Goal: Information Seeking & Learning: Compare options

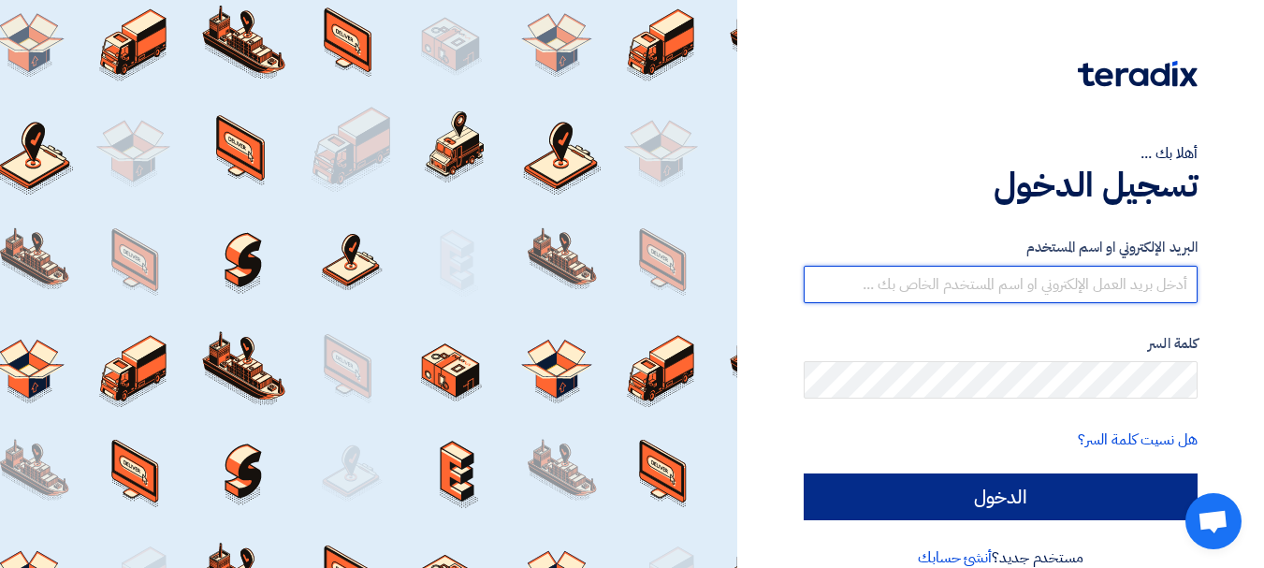
type input "[EMAIL_ADDRESS][DOMAIN_NAME]"
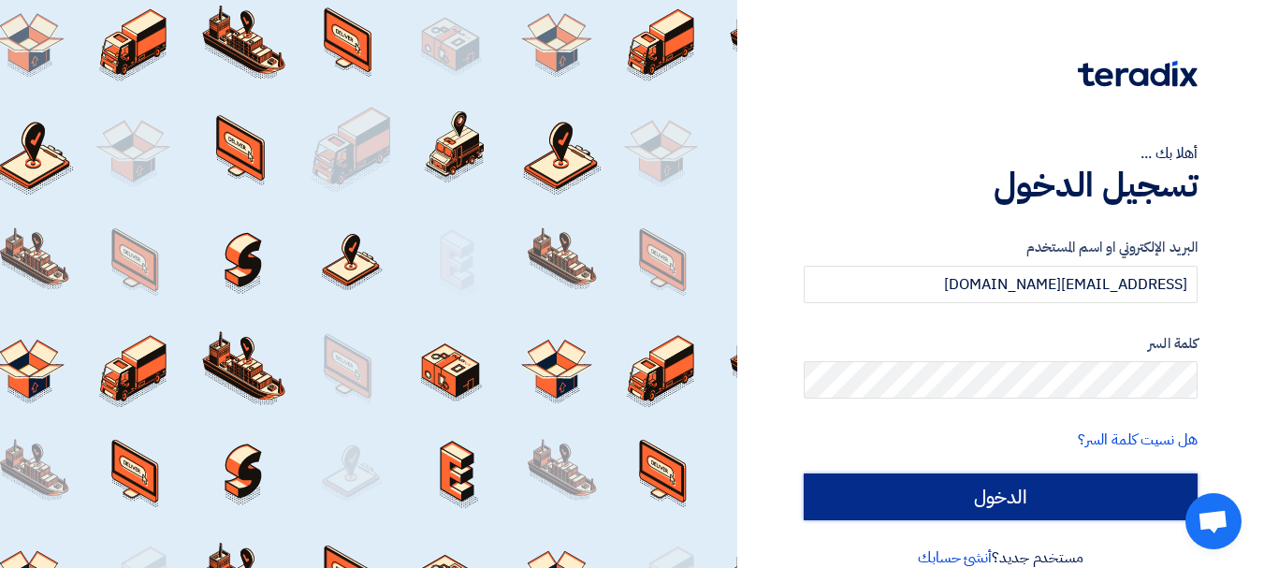
click at [1030, 477] on input "الدخول" at bounding box center [1000, 496] width 394 height 47
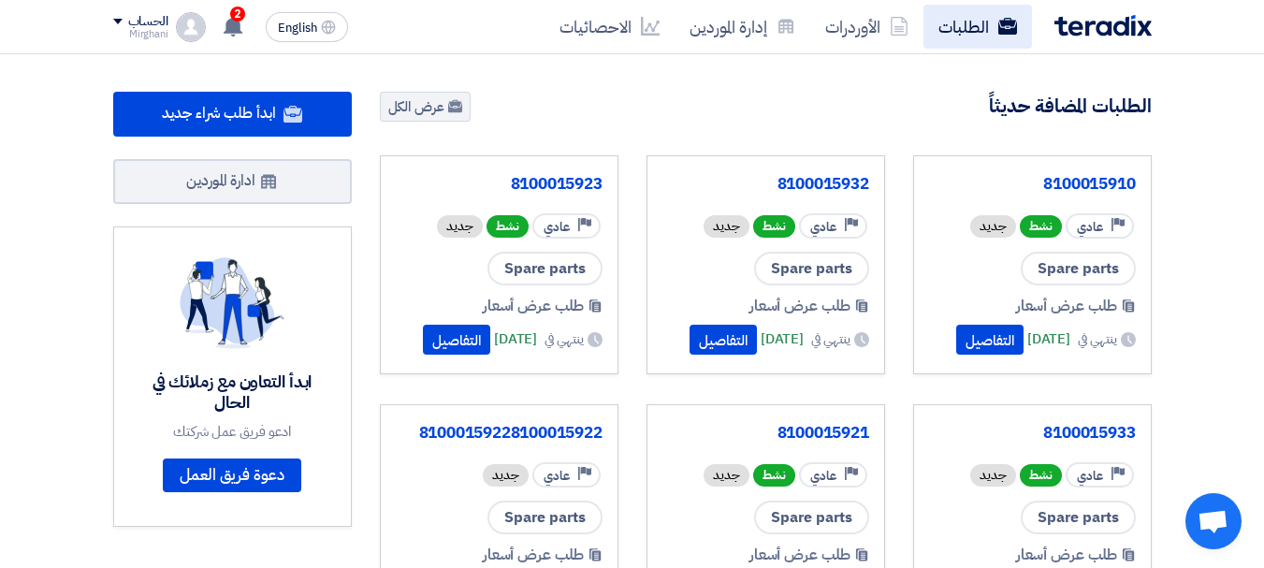
click at [957, 31] on link "الطلبات" at bounding box center [977, 27] width 109 height 44
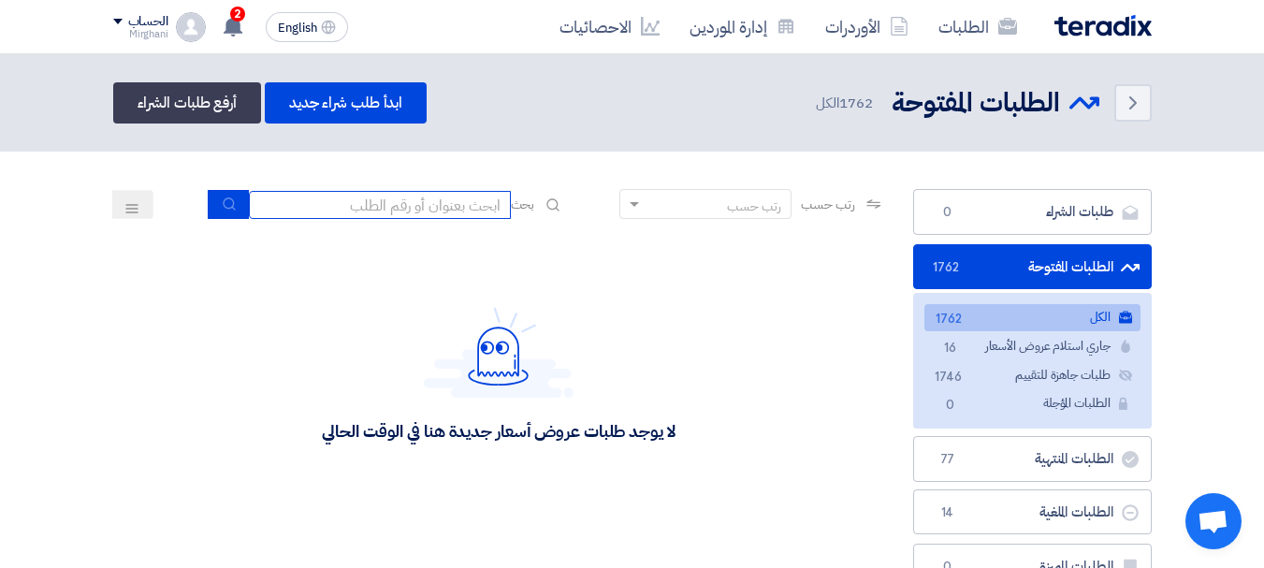
click at [441, 210] on input at bounding box center [380, 205] width 262 height 28
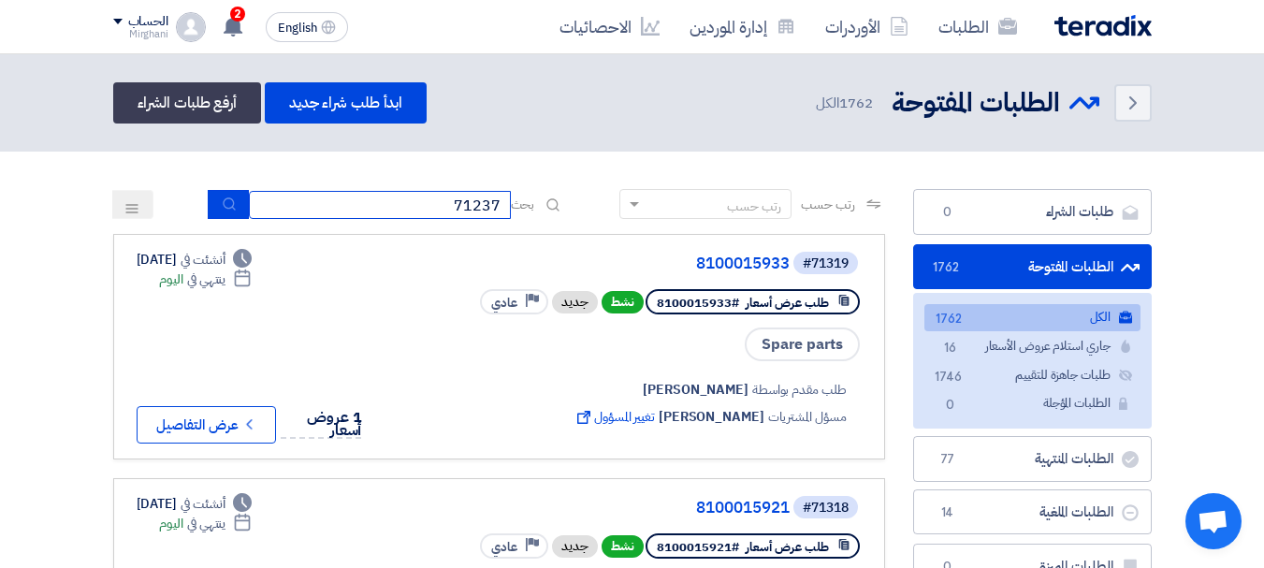
type input "71237"
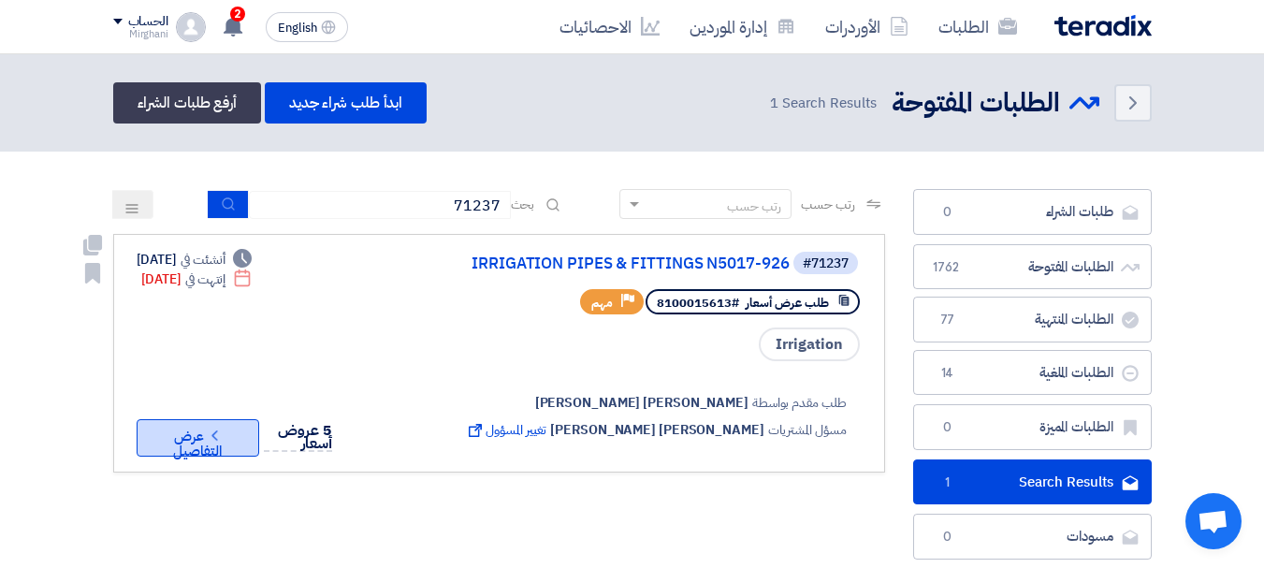
click at [180, 440] on button "Check details عرض التفاصيل" at bounding box center [198, 437] width 123 height 37
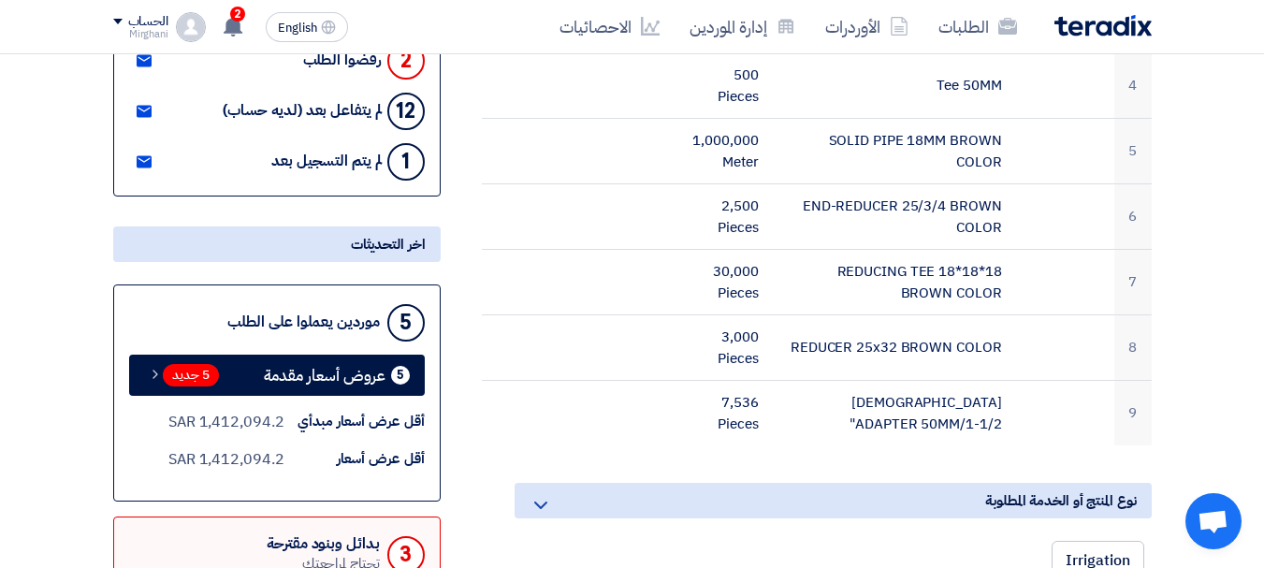
scroll to position [748, 0]
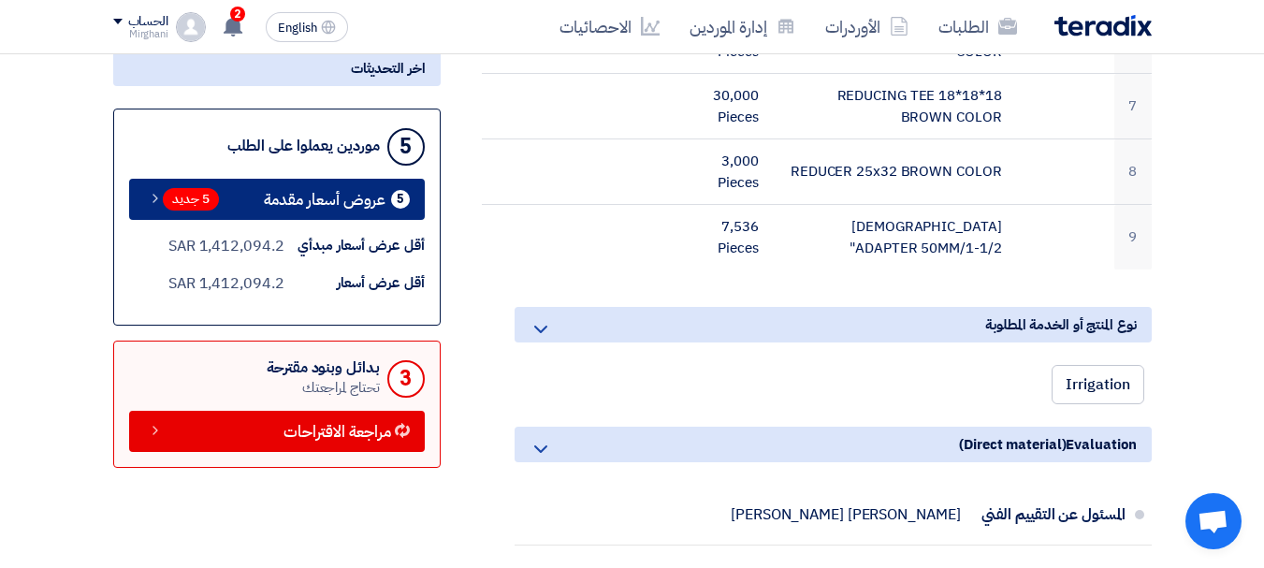
click at [304, 199] on span "عروض أسعار مقدمة" at bounding box center [325, 200] width 122 height 14
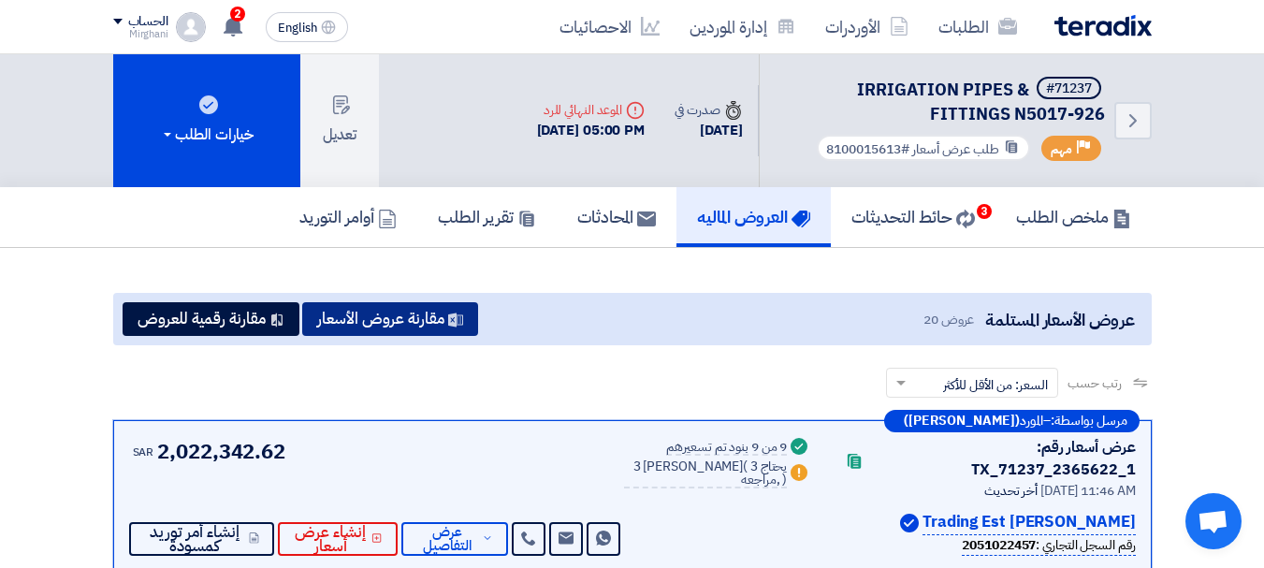
click at [387, 330] on button "مقارنة عروض الأسعار" at bounding box center [390, 319] width 176 height 34
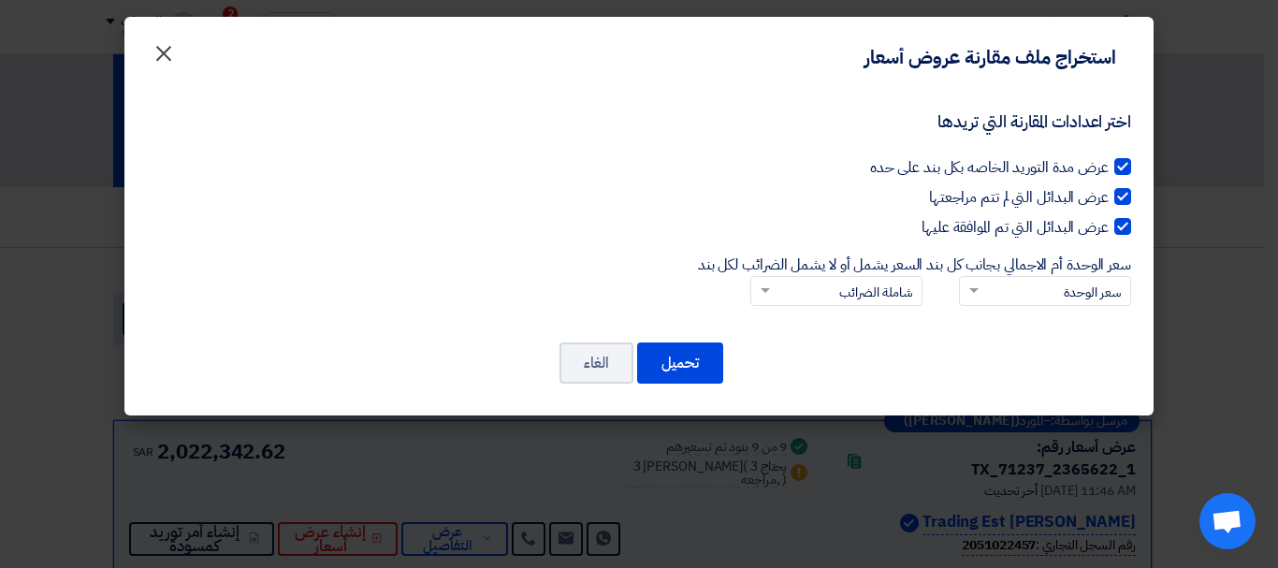
click at [166, 44] on span "×" at bounding box center [163, 52] width 22 height 56
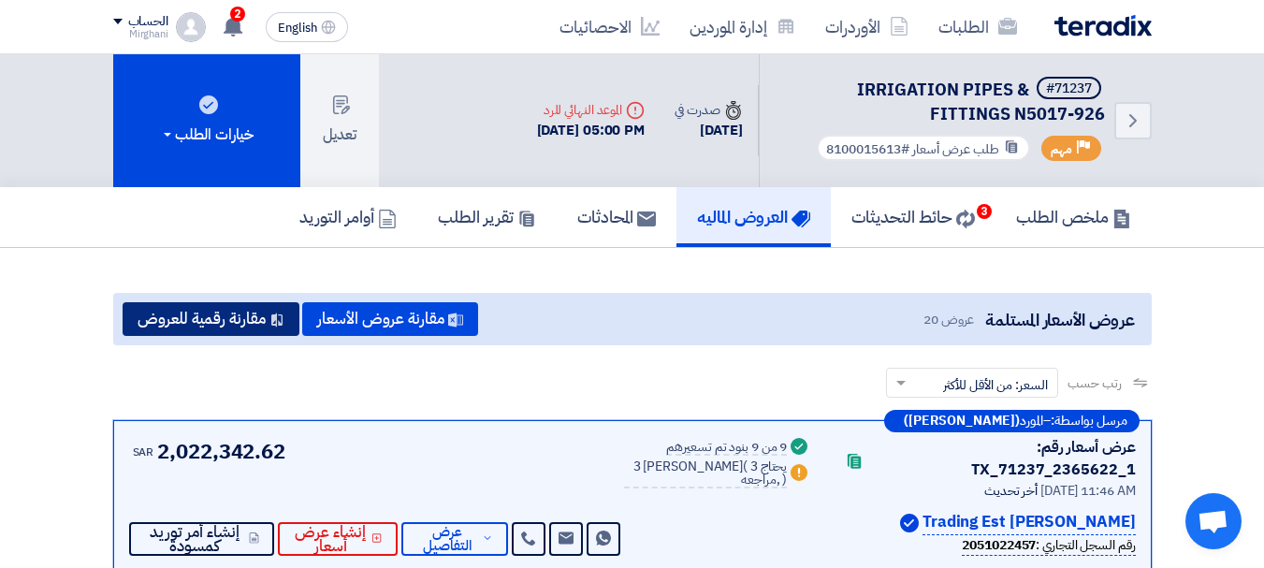
click at [246, 321] on button "مقارنة رقمية للعروض" at bounding box center [211, 319] width 177 height 34
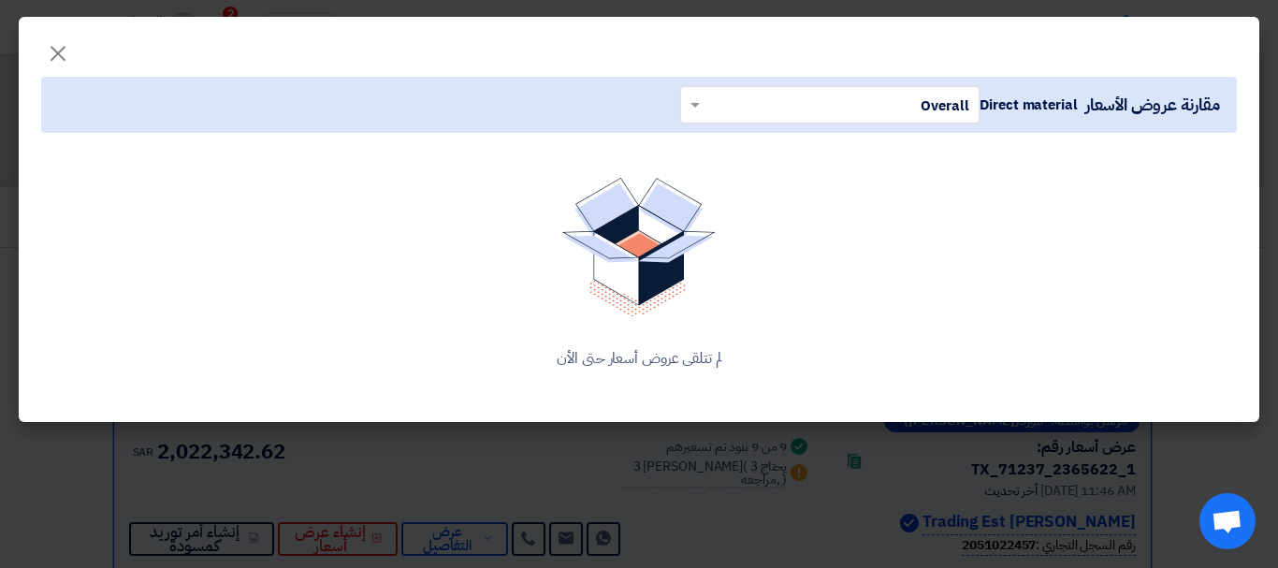
click at [840, 103] on input "text" at bounding box center [840, 104] width 262 height 31
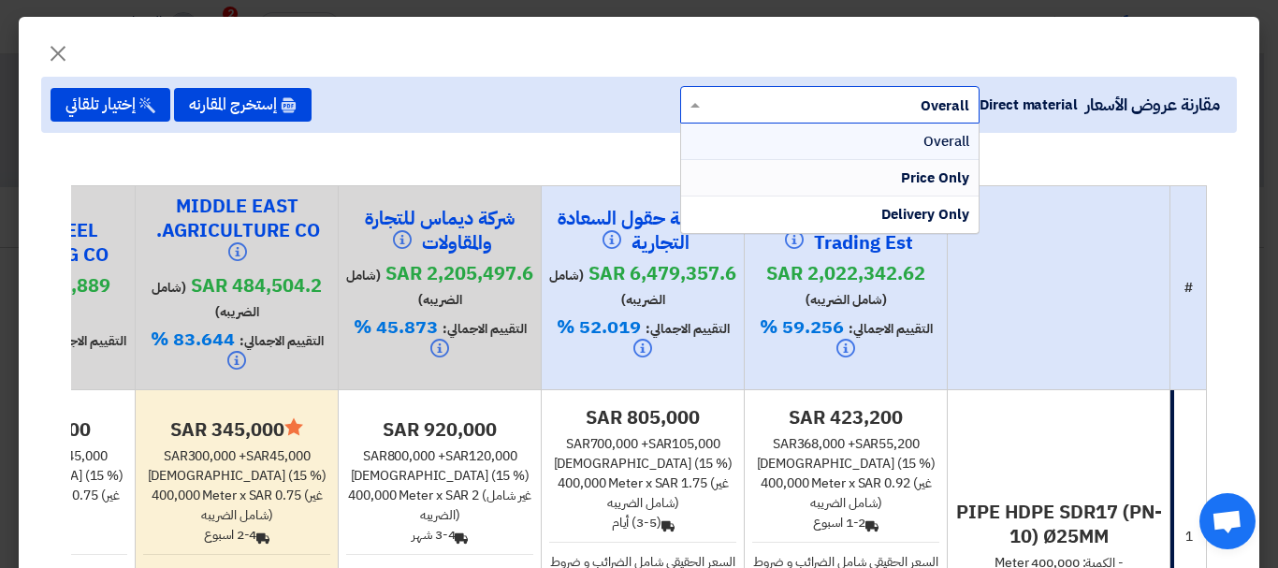
click at [901, 169] on span "Price Only" at bounding box center [935, 177] width 68 height 21
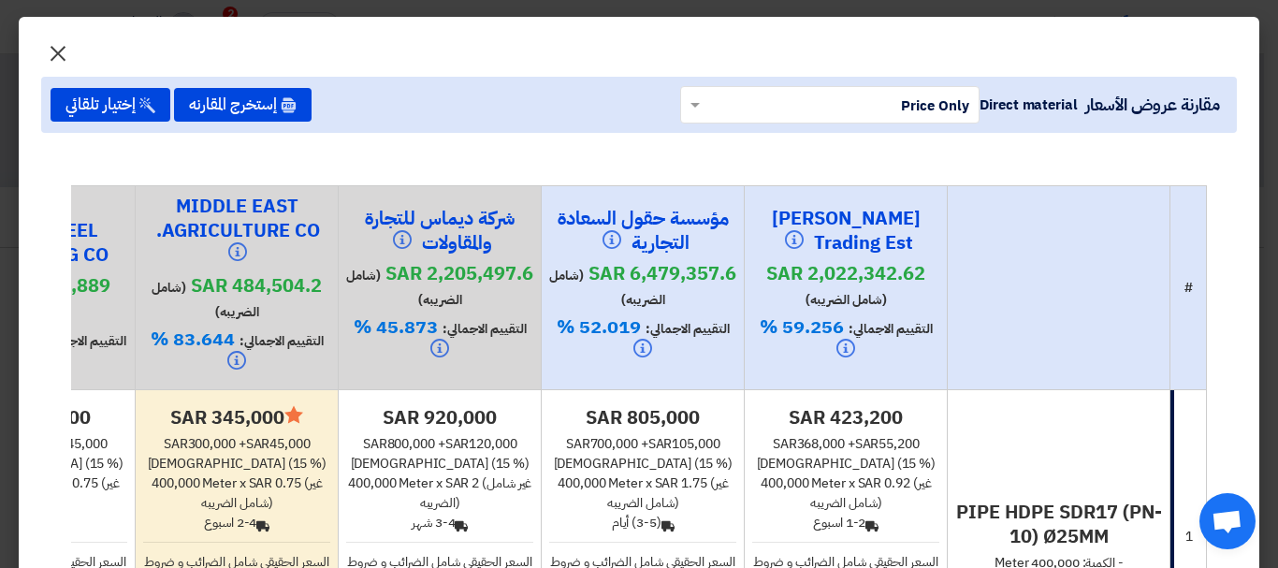
click at [69, 49] on span "×" at bounding box center [58, 52] width 22 height 56
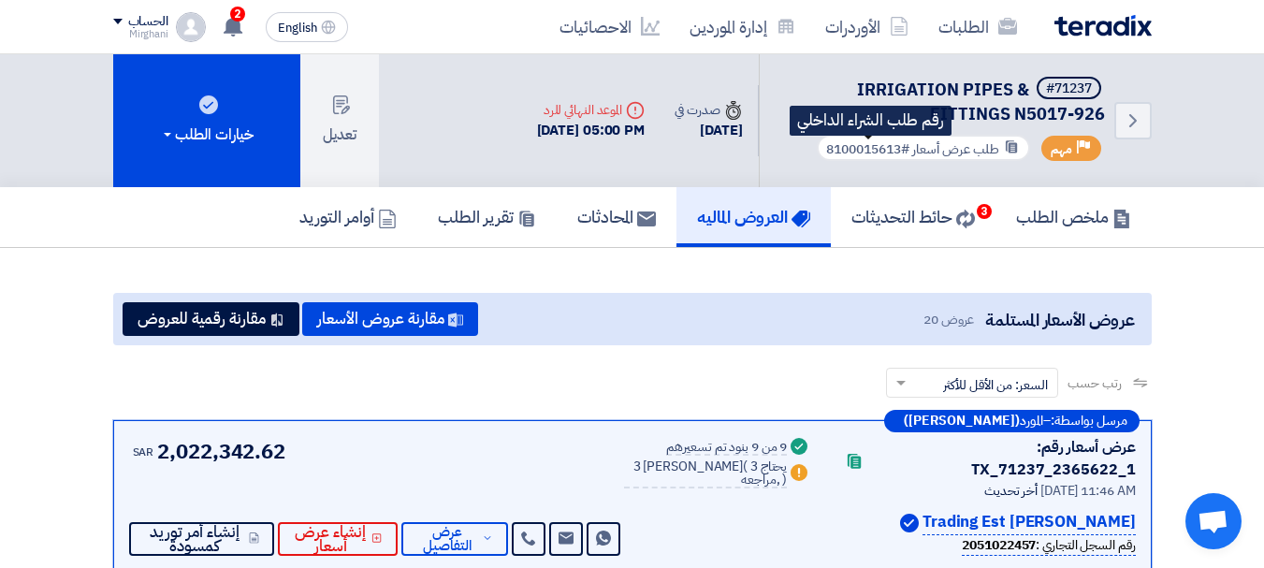
drag, startPoint x: 900, startPoint y: 152, endPoint x: 822, endPoint y: 152, distance: 77.6
click at [826, 152] on span "#8100015613" at bounding box center [867, 149] width 83 height 20
copy span "8100015613"
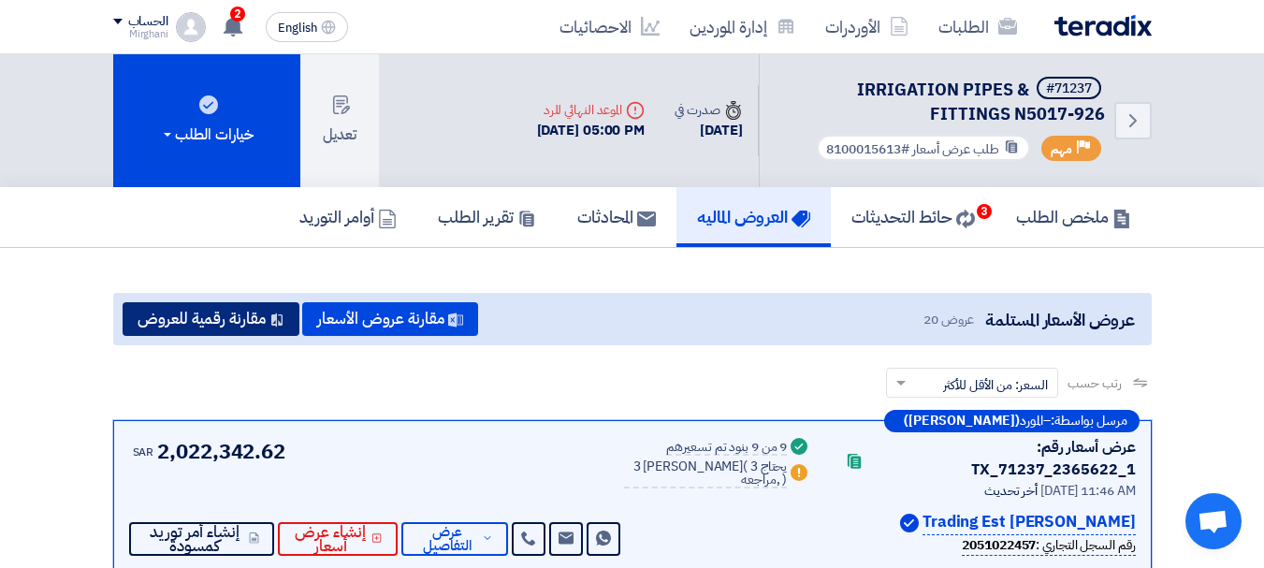
click at [233, 323] on button "مقارنة رقمية للعروض" at bounding box center [211, 319] width 177 height 34
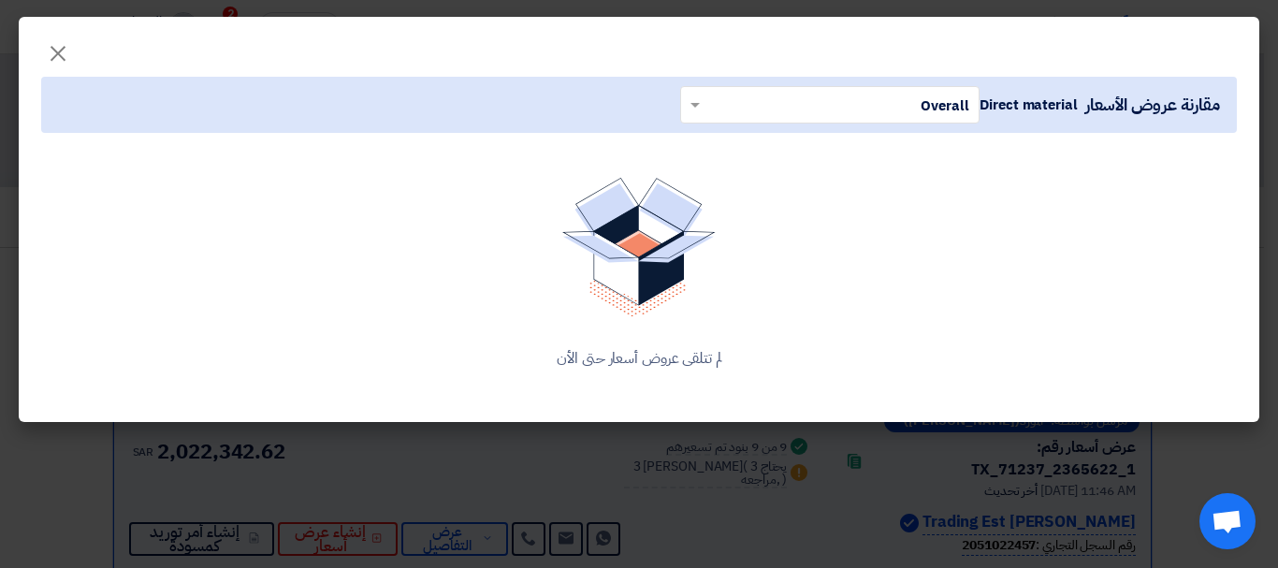
click at [759, 108] on input "text" at bounding box center [840, 104] width 262 height 31
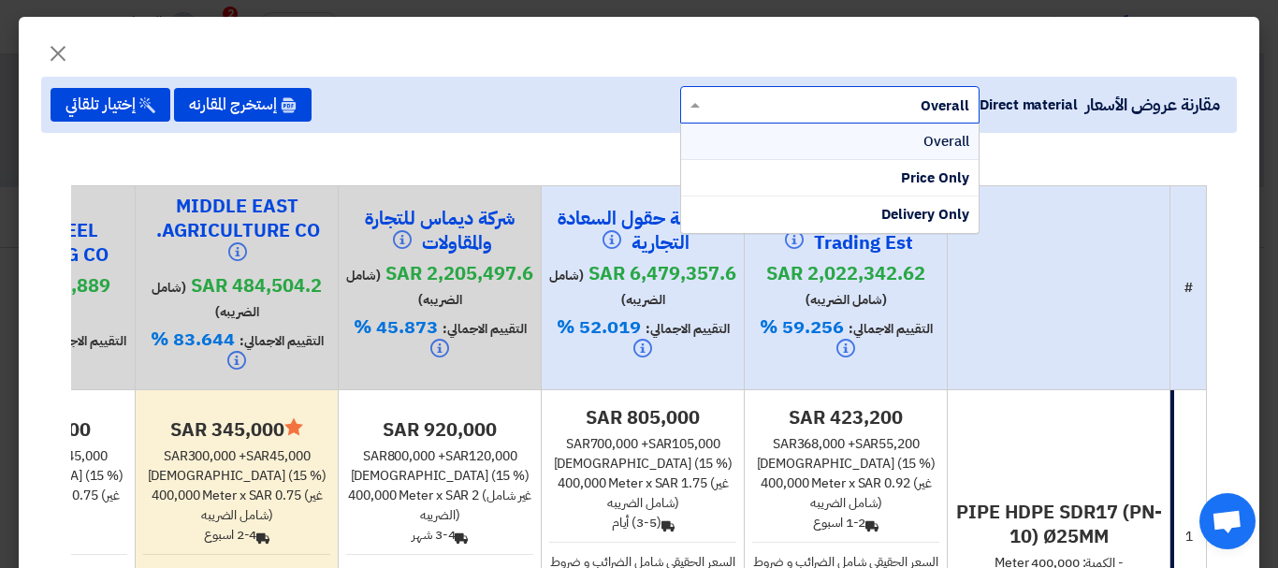
click at [929, 138] on span "Overall" at bounding box center [946, 141] width 46 height 21
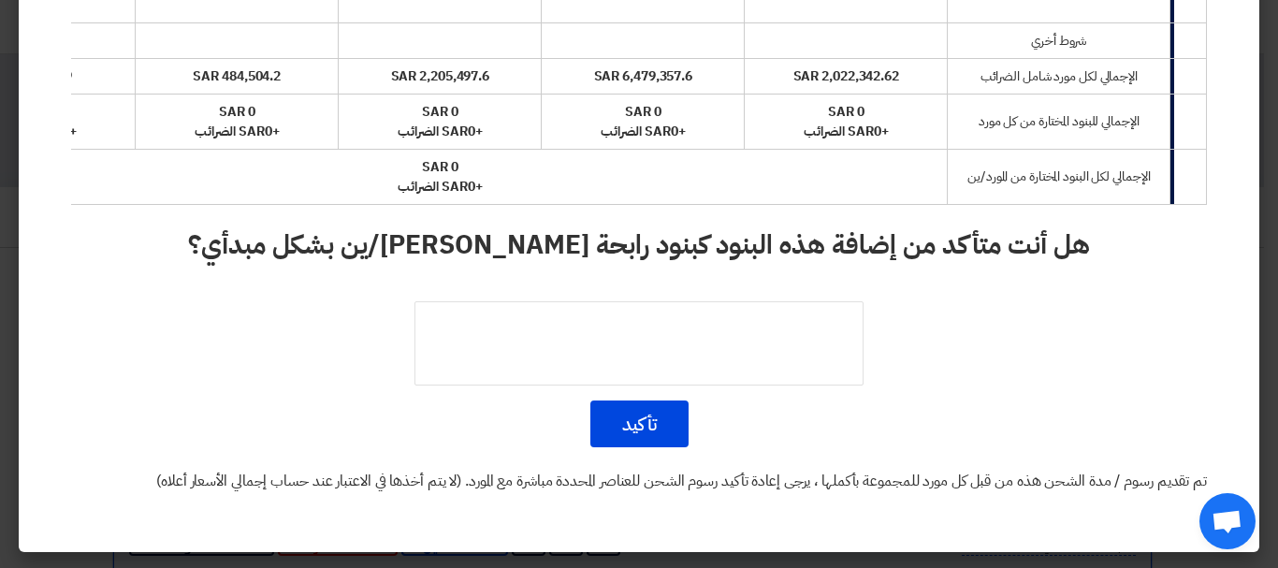
scroll to position [3952, 0]
